Goal: Task Accomplishment & Management: Complete application form

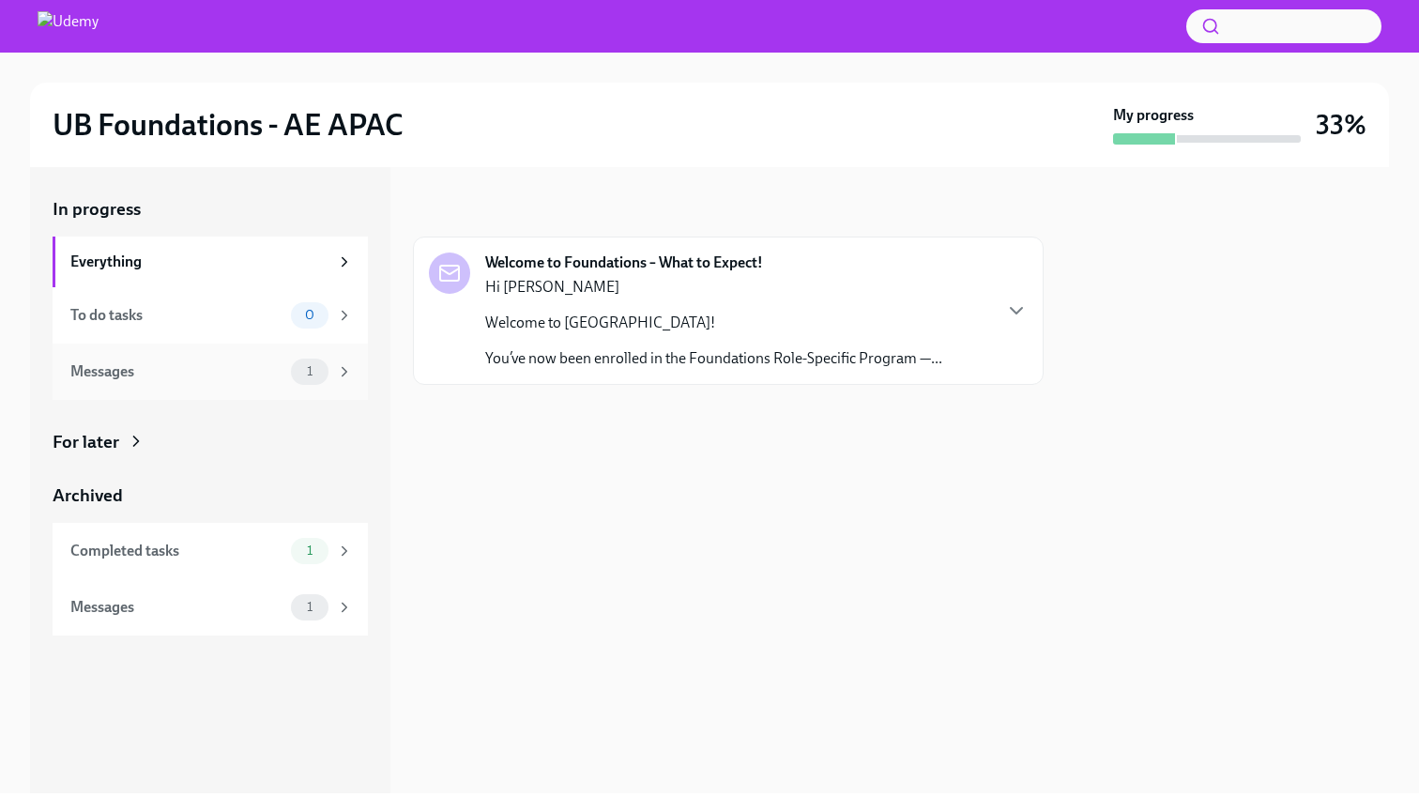
click at [266, 376] on div "Messages" at bounding box center [176, 371] width 213 height 21
click at [1019, 310] on icon "button" at bounding box center [1016, 311] width 11 height 6
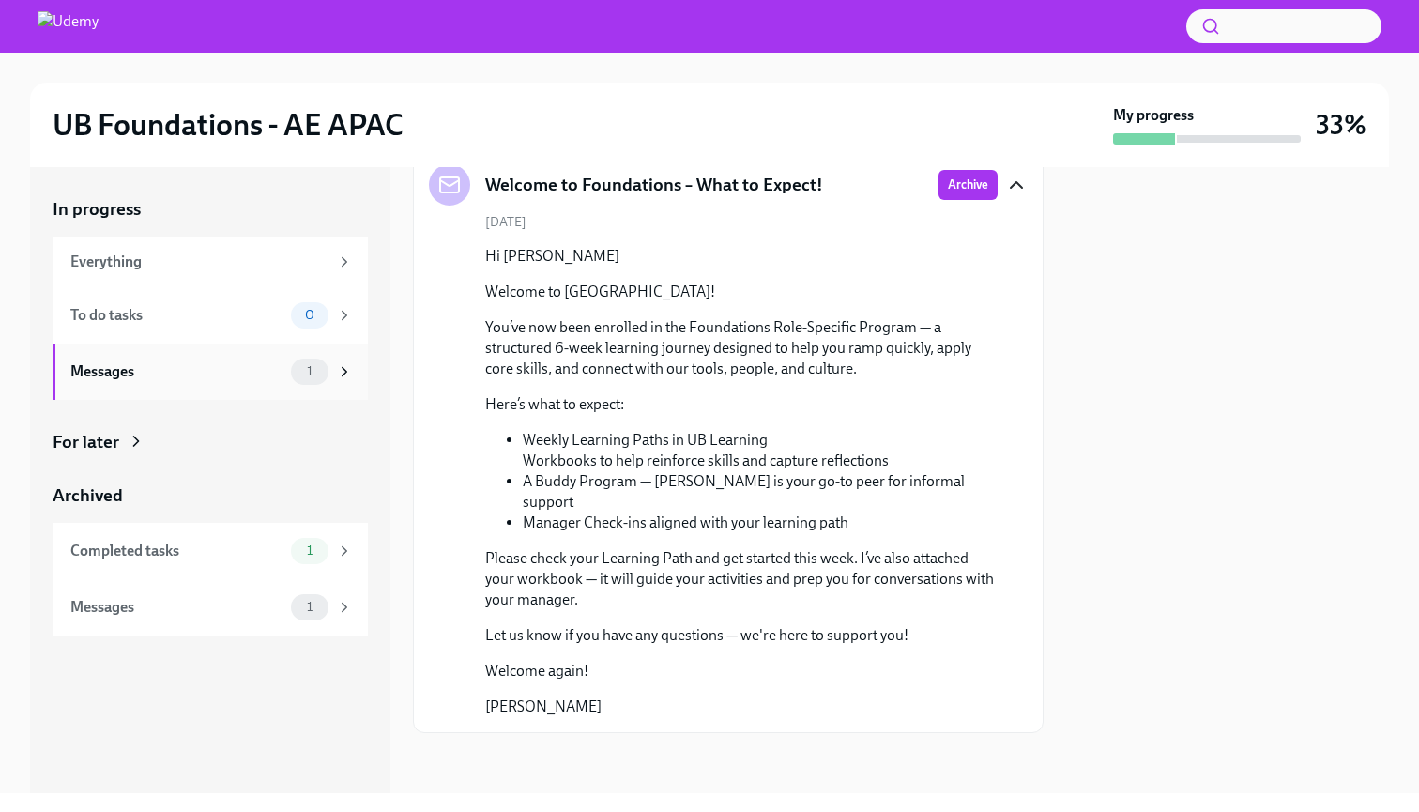
scroll to position [87, 0]
click at [344, 367] on icon at bounding box center [344, 371] width 17 height 17
click at [307, 377] on span "1" at bounding box center [310, 371] width 28 height 14
click at [223, 376] on div "Messages" at bounding box center [176, 371] width 213 height 21
click at [341, 371] on icon at bounding box center [344, 371] width 17 height 17
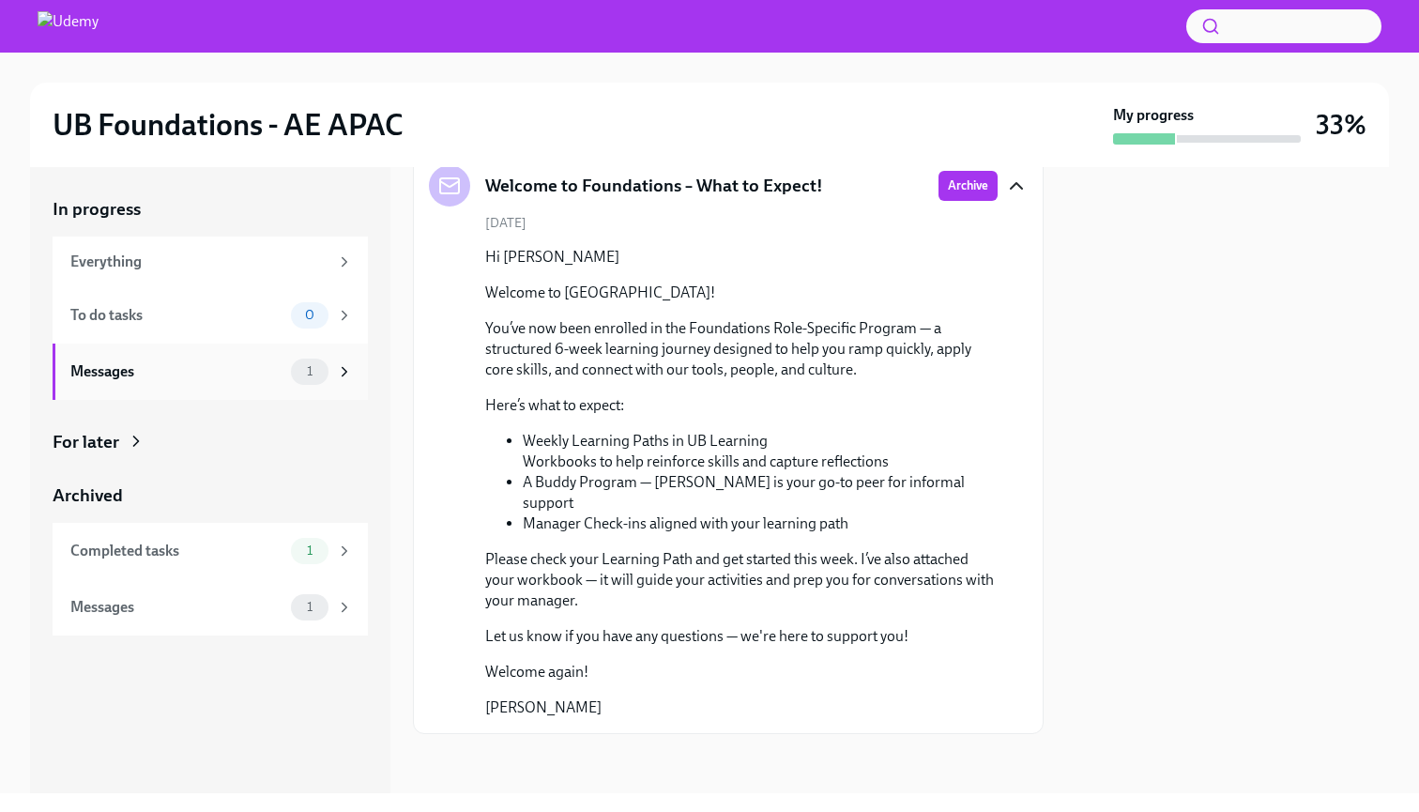
click at [341, 371] on icon at bounding box center [344, 371] width 17 height 17
click at [342, 548] on icon at bounding box center [344, 550] width 17 height 17
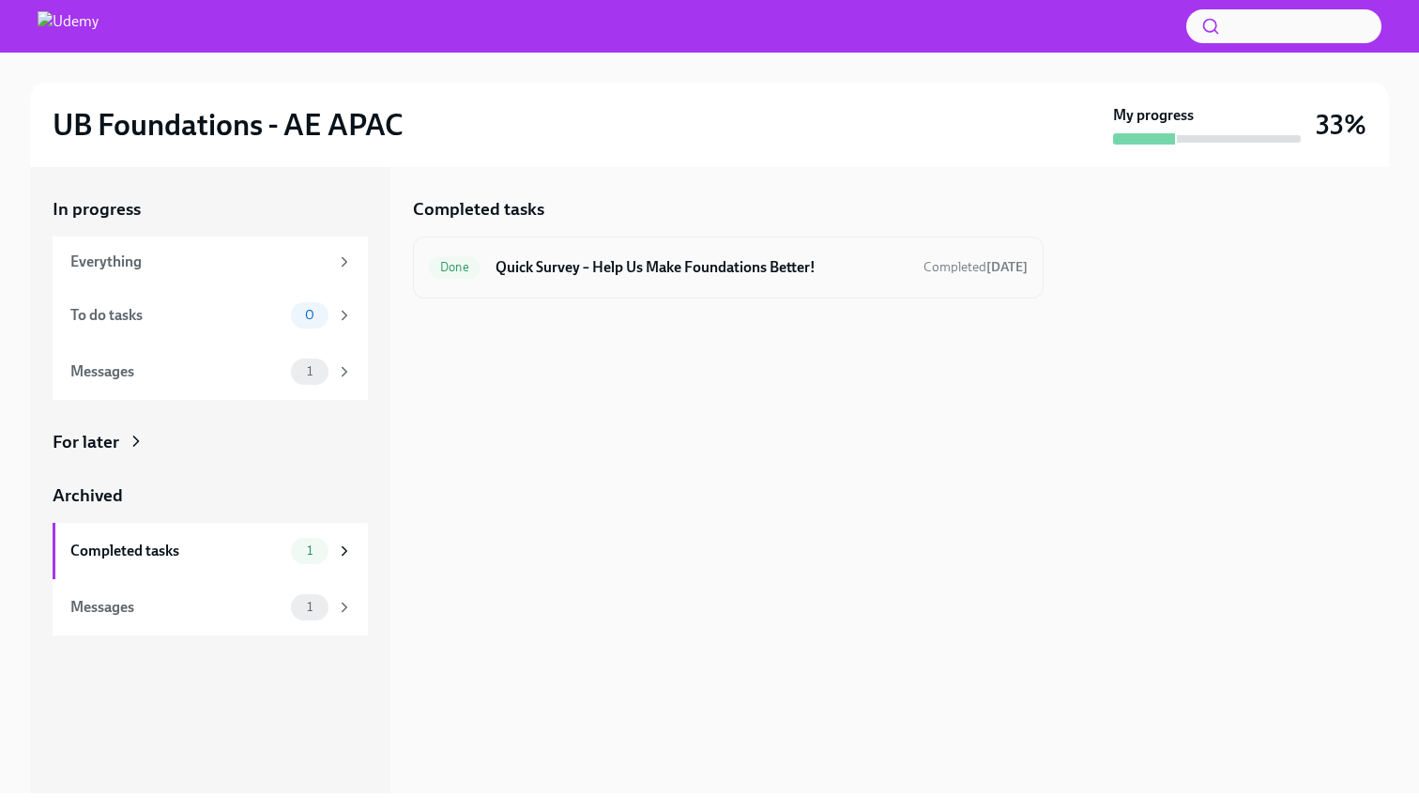
click at [661, 267] on h6 "Quick Survey – Help Us Make Foundations Better!" at bounding box center [702, 267] width 413 height 21
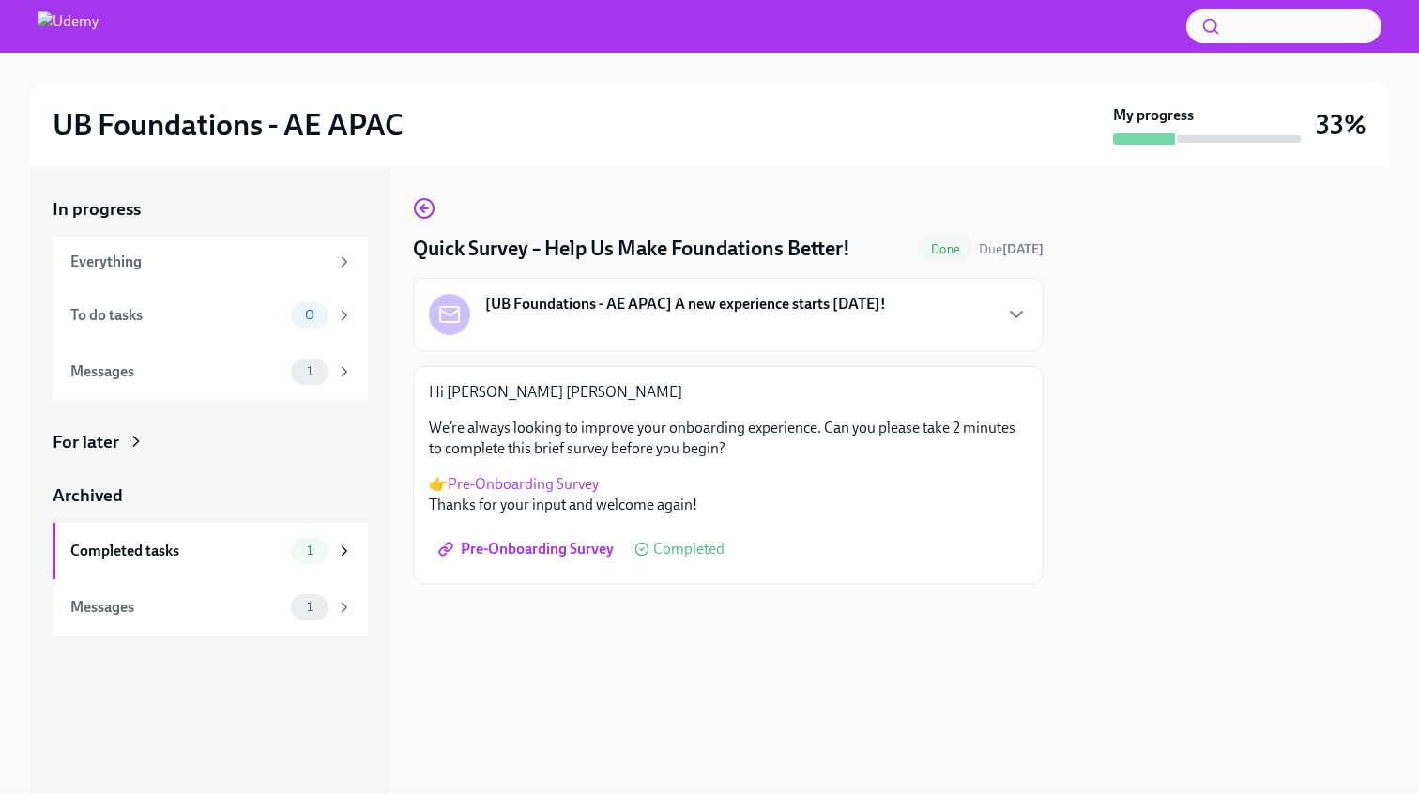
click at [533, 552] on span "Pre-Onboarding Survey" at bounding box center [528, 549] width 172 height 19
